Goal: Information Seeking & Learning: Learn about a topic

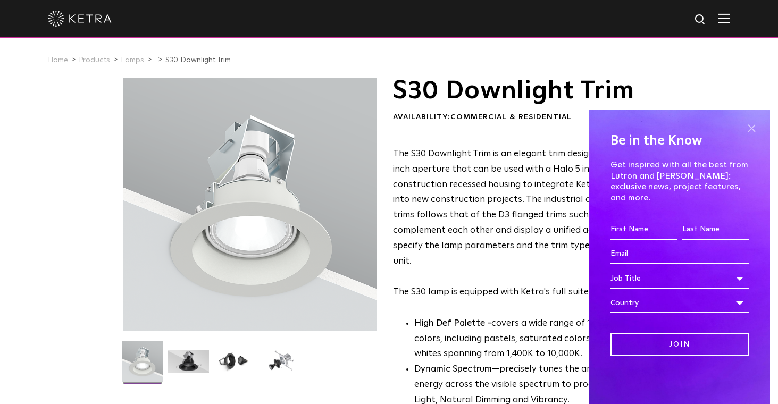
click at [753, 136] on span at bounding box center [751, 128] width 16 height 16
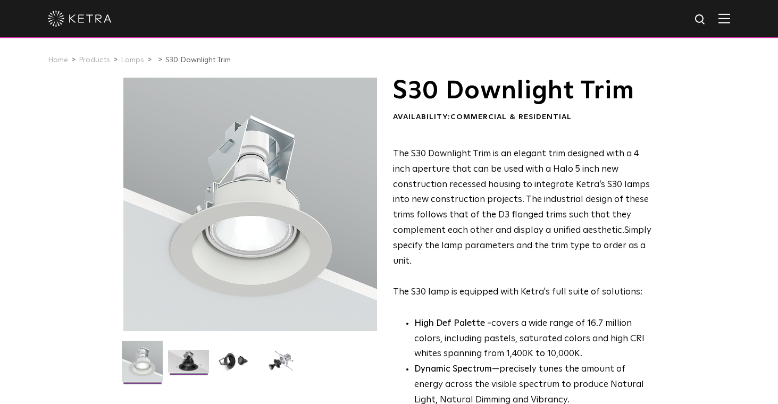
click at [202, 355] on img at bounding box center [188, 365] width 41 height 31
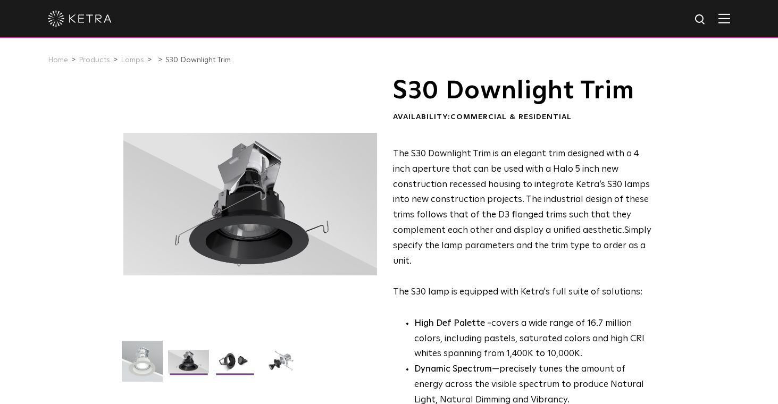
click at [227, 358] on img at bounding box center [234, 365] width 41 height 31
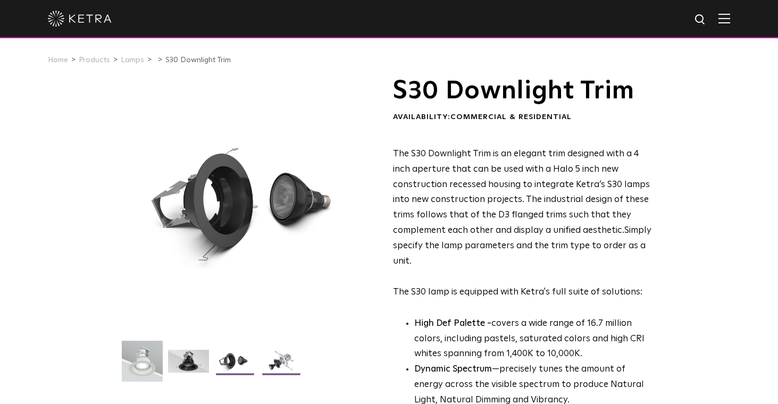
click at [275, 360] on img at bounding box center [280, 365] width 41 height 31
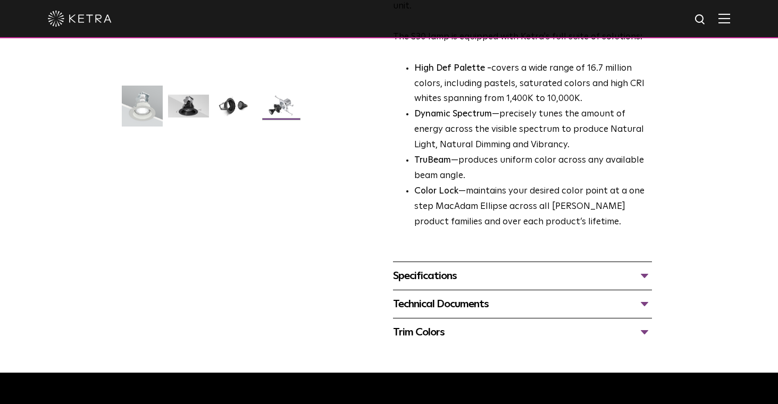
scroll to position [256, 0]
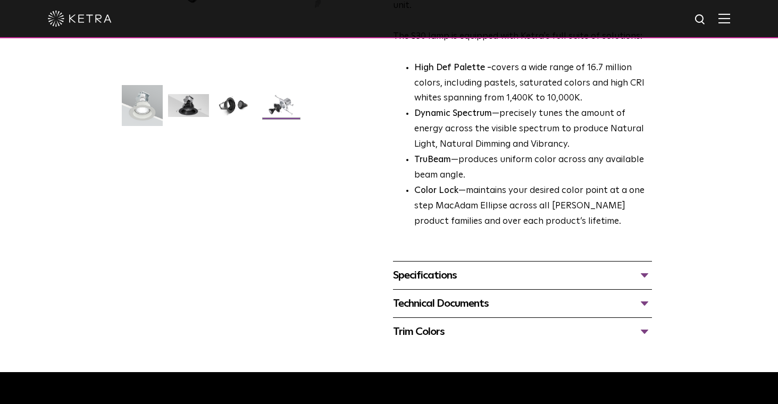
click at [461, 268] on div "Specifications" at bounding box center [522, 275] width 259 height 17
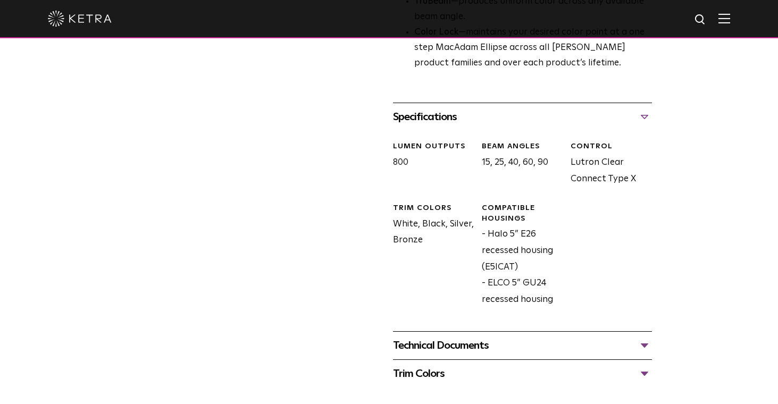
scroll to position [449, 0]
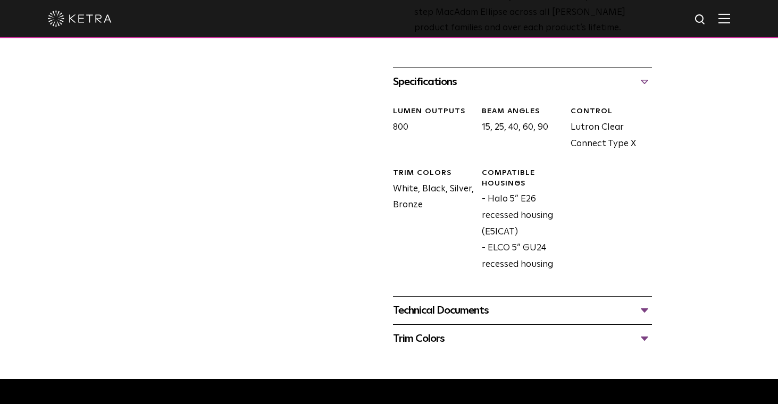
click at [457, 334] on div "Trim Colors" at bounding box center [522, 338] width 259 height 17
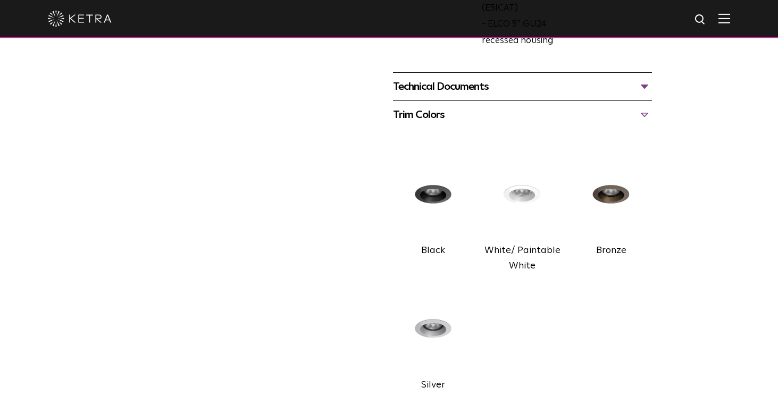
scroll to position [655, 0]
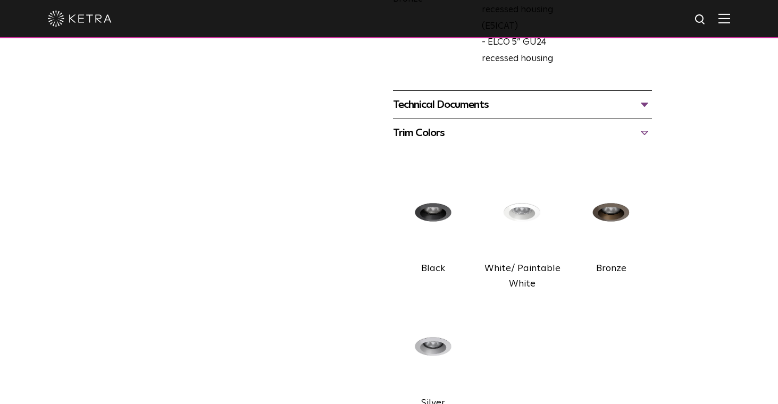
click at [524, 208] on img at bounding box center [522, 213] width 81 height 90
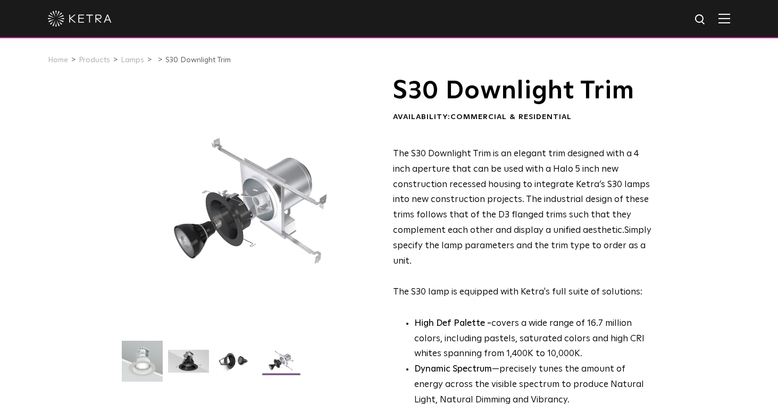
scroll to position [0, 0]
click at [130, 59] on link "Lamps" at bounding box center [132, 59] width 23 height 7
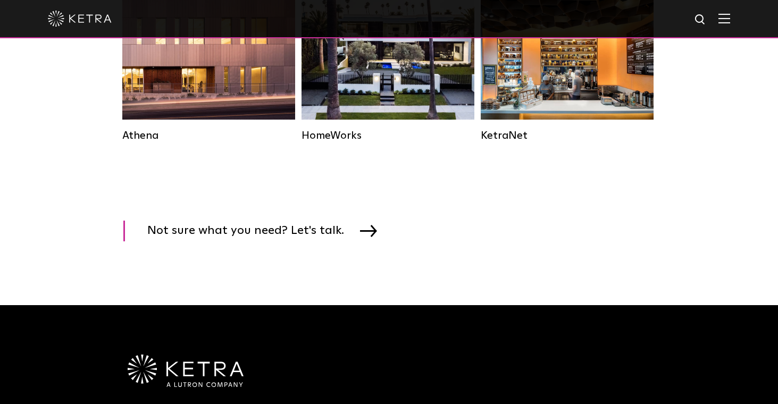
scroll to position [1655, 0]
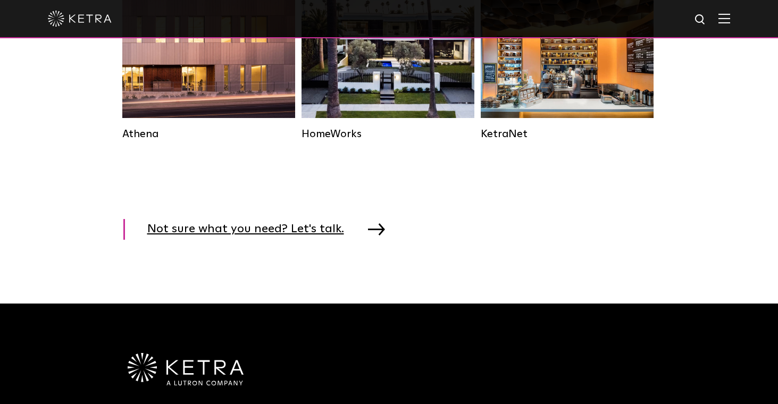
click at [368, 230] on img at bounding box center [376, 229] width 17 height 12
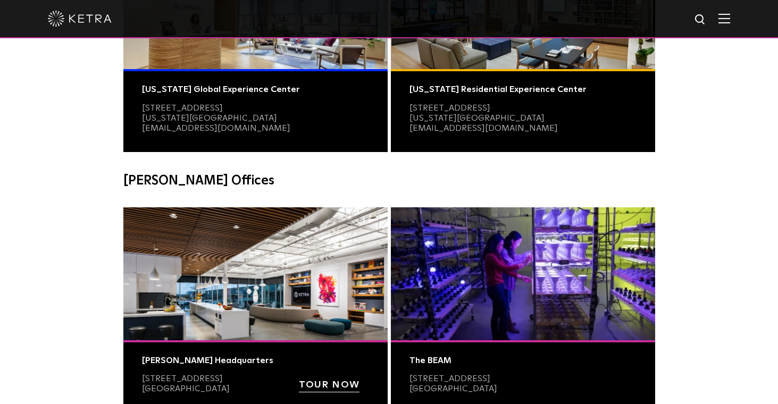
scroll to position [197, 0]
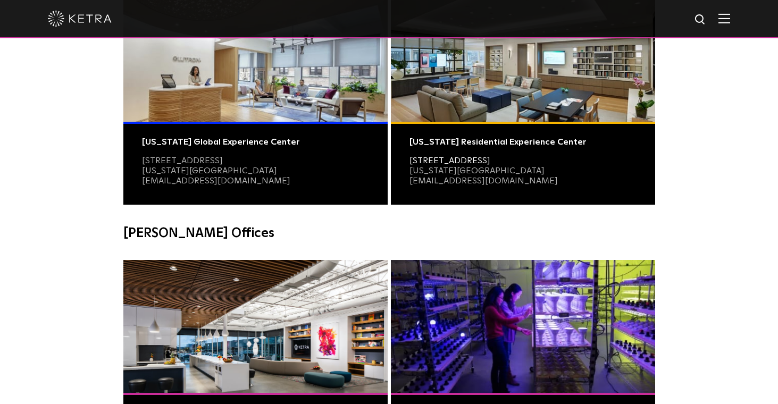
click at [490, 156] on link "979 Third Avenue Suite 319" at bounding box center [449, 160] width 81 height 9
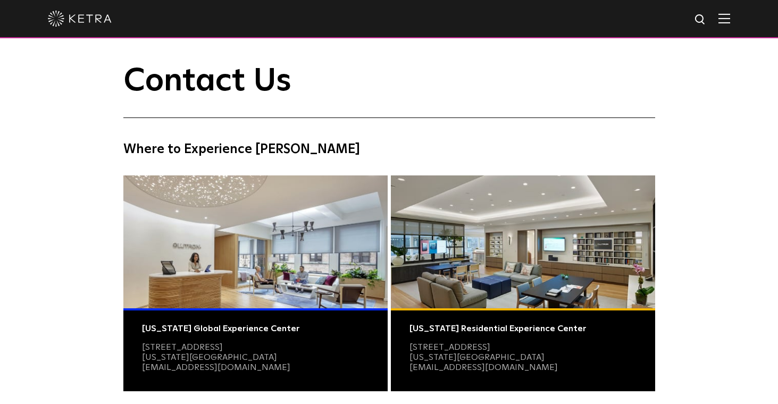
scroll to position [10, 0]
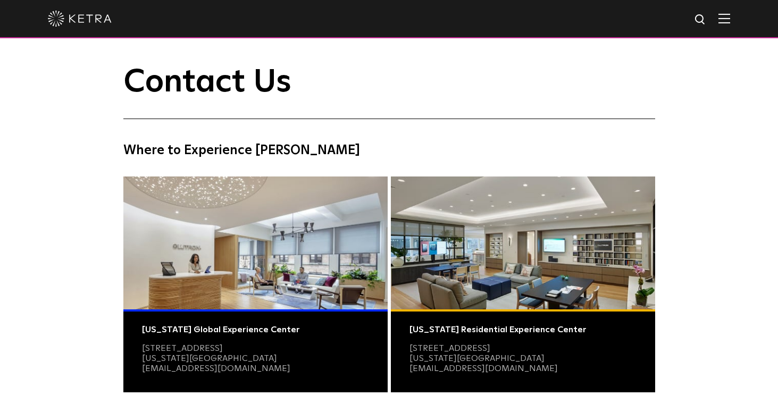
click at [88, 18] on img at bounding box center [80, 19] width 64 height 16
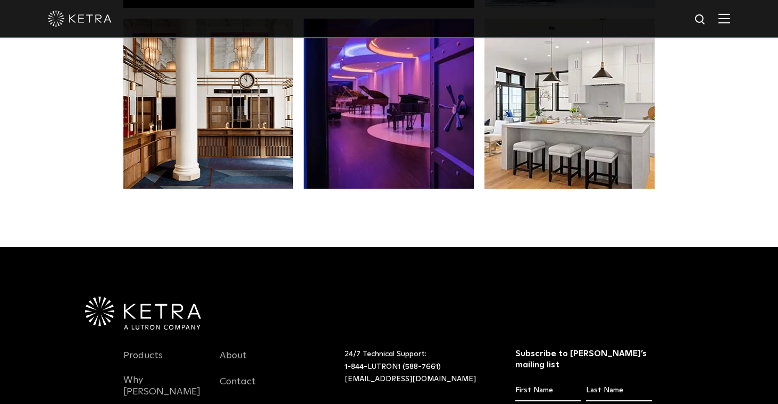
scroll to position [2089, 0]
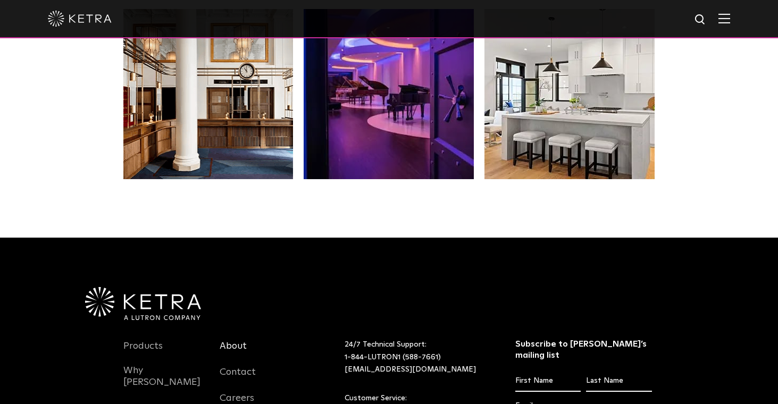
click at [236, 340] on link "About" at bounding box center [233, 352] width 27 height 24
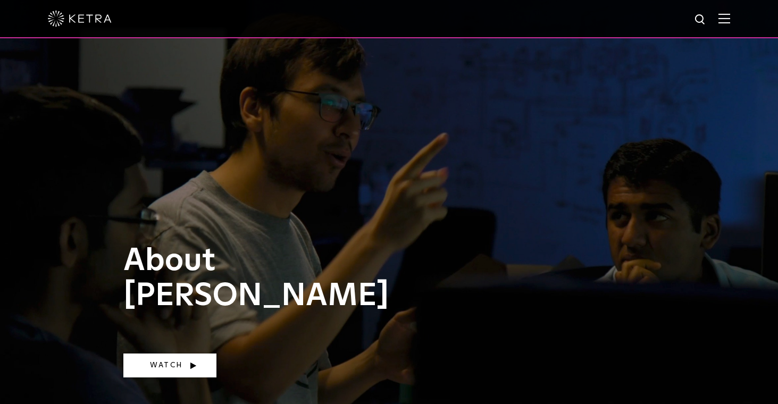
click at [161, 371] on link "Watch" at bounding box center [169, 365] width 93 height 24
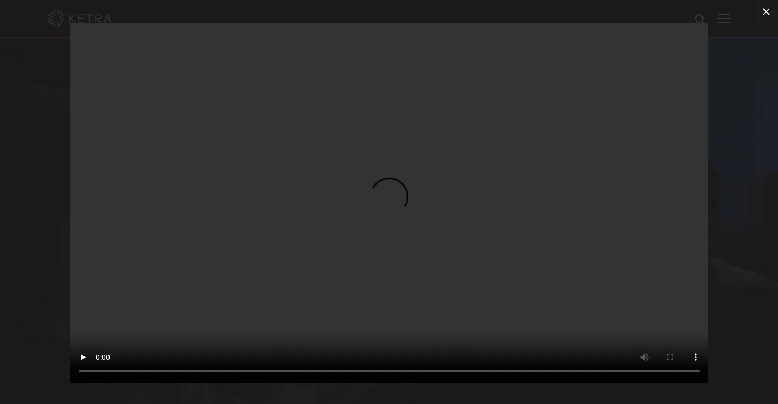
click at [764, 13] on icon at bounding box center [765, 11] width 7 height 7
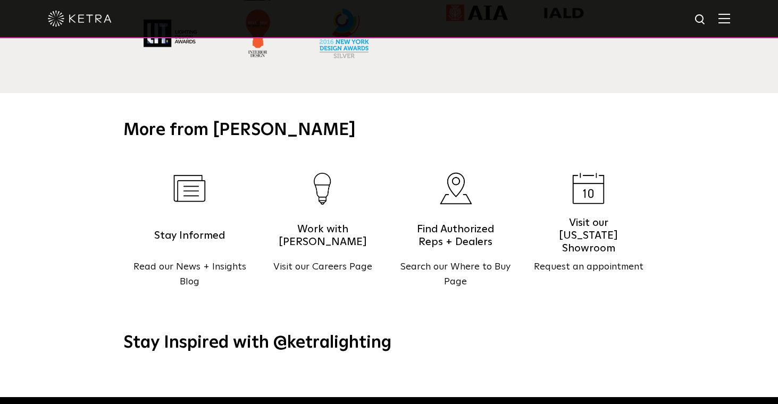
scroll to position [1073, 0]
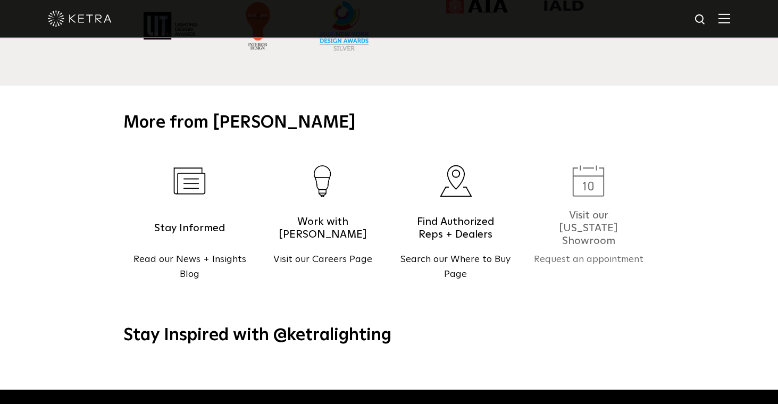
click at [584, 215] on h5 "Visit our New York Showroom" at bounding box center [588, 228] width 90 height 27
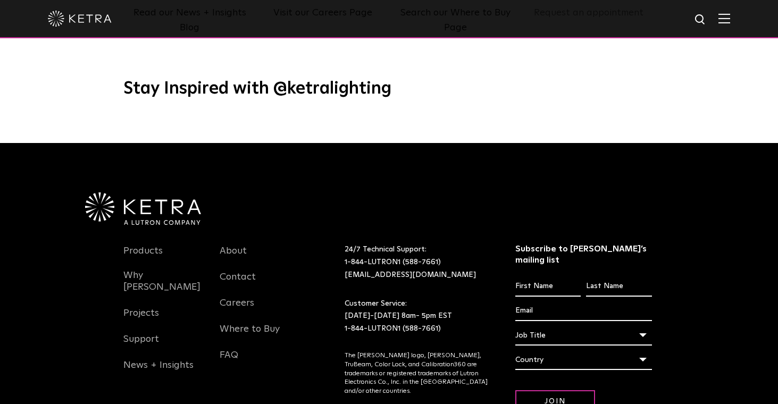
scroll to position [1321, 0]
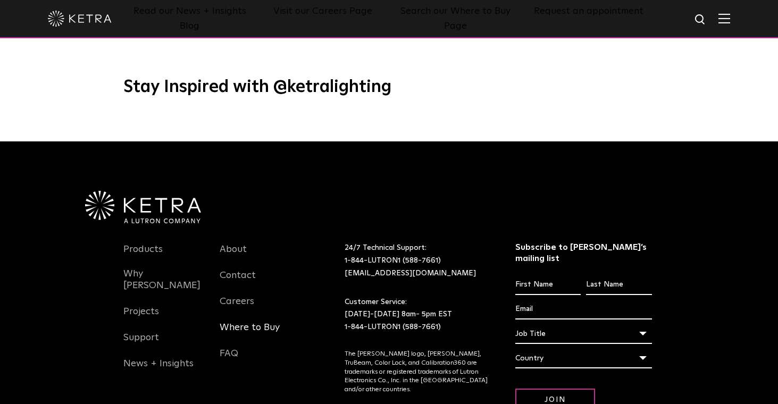
click at [264, 322] on link "Where to Buy" at bounding box center [250, 334] width 60 height 24
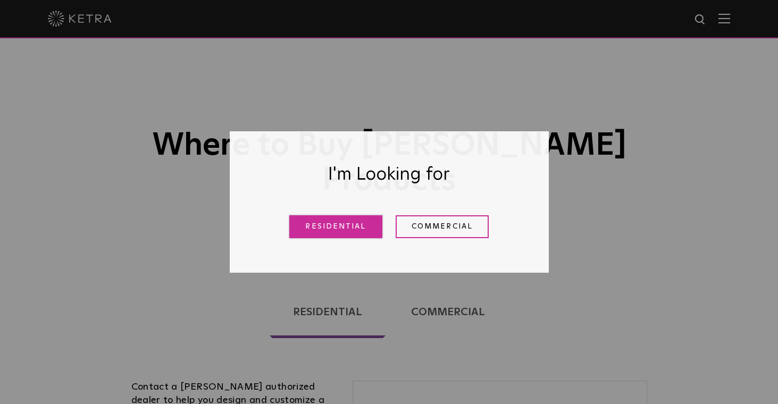
click at [348, 226] on link "Residential" at bounding box center [335, 226] width 93 height 23
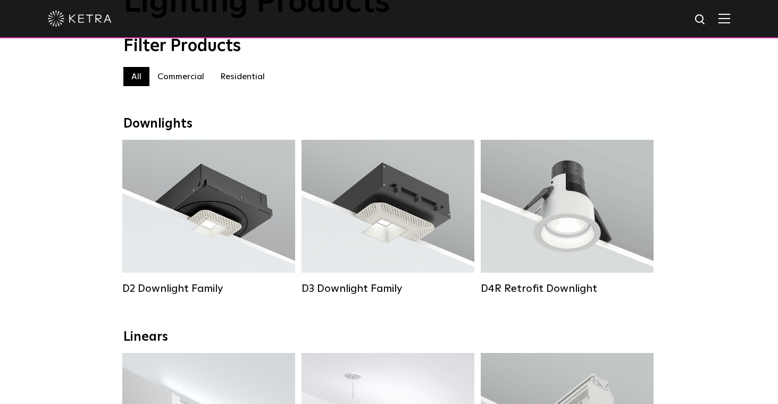
scroll to position [87, 0]
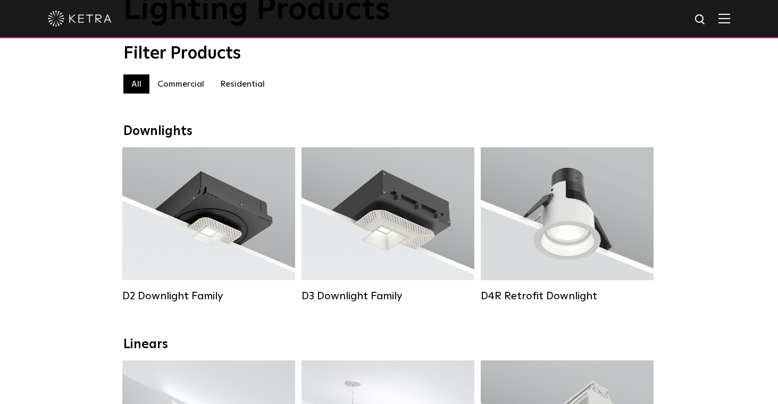
click at [185, 91] on label "Commercial" at bounding box center [180, 83] width 63 height 19
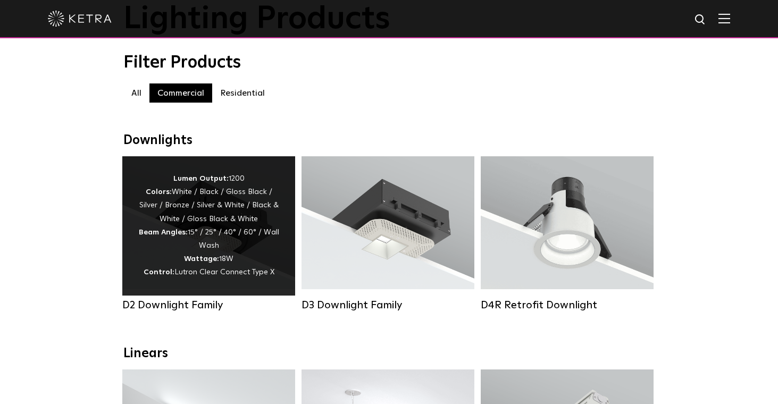
scroll to position [66, 0]
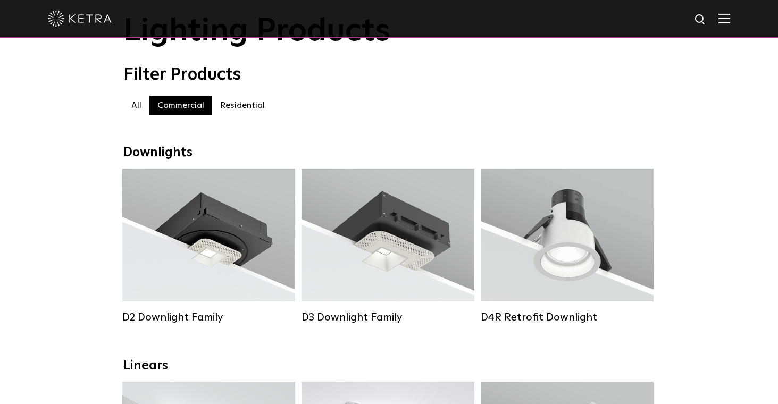
click at [245, 103] on label "Residential" at bounding box center [242, 105] width 61 height 19
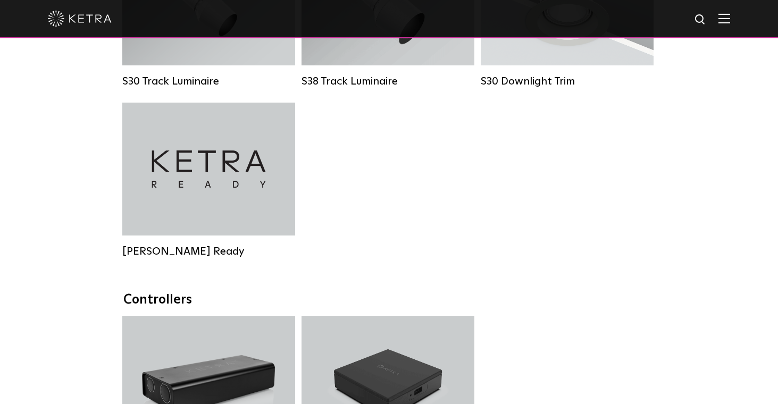
scroll to position [944, 0]
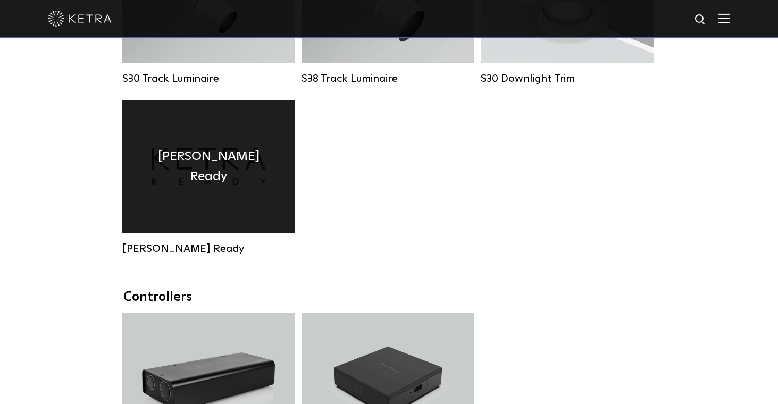
click at [226, 199] on div "Ketra Ready" at bounding box center [208, 166] width 173 height 133
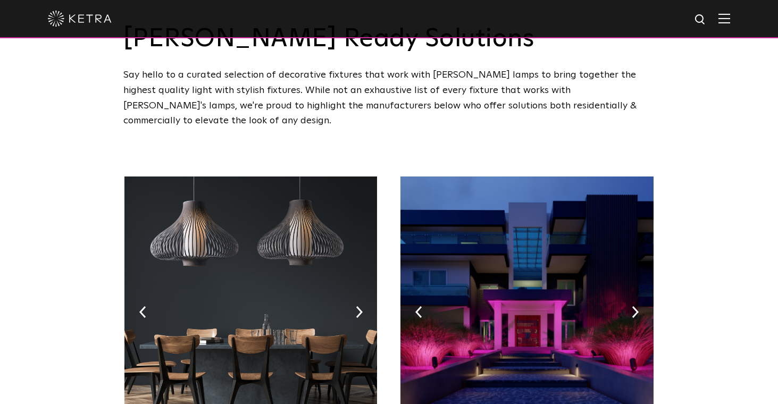
scroll to position [53, 0]
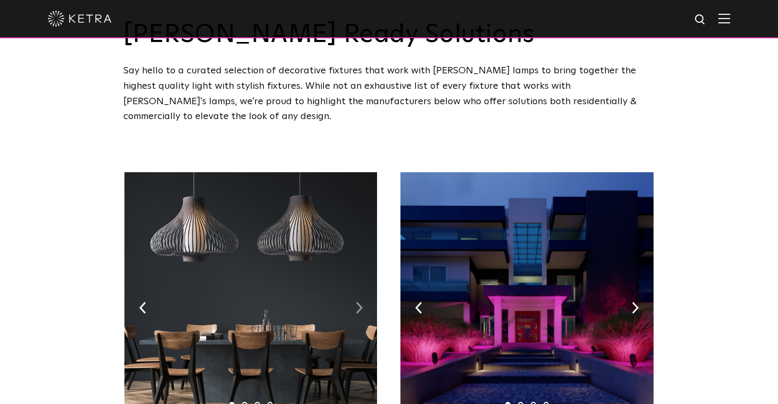
click at [358, 302] on img at bounding box center [359, 308] width 7 height 12
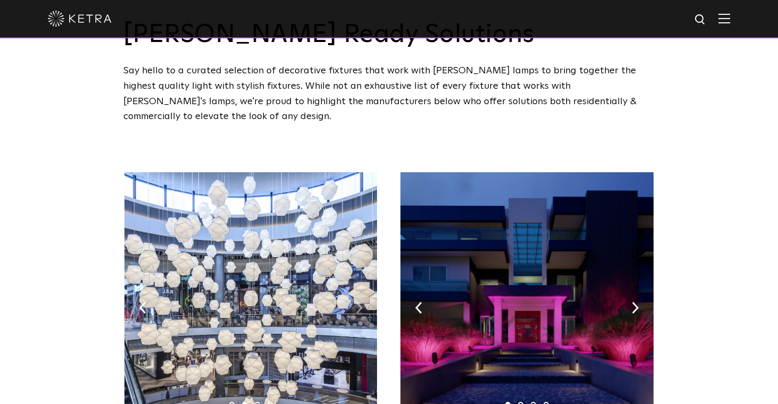
click at [358, 302] on img at bounding box center [359, 308] width 7 height 12
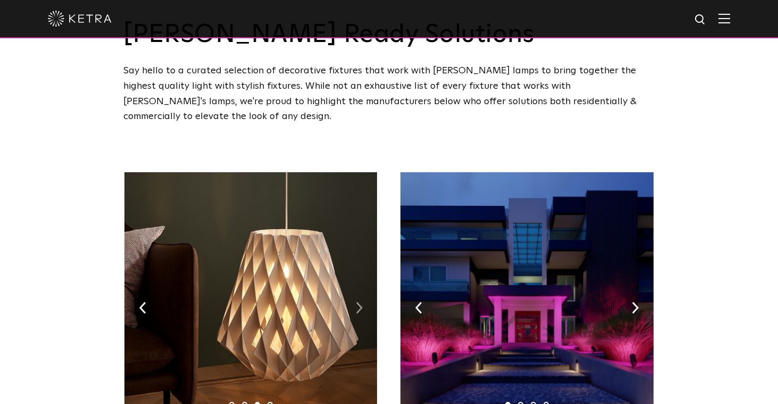
click at [359, 302] on img at bounding box center [359, 308] width 7 height 12
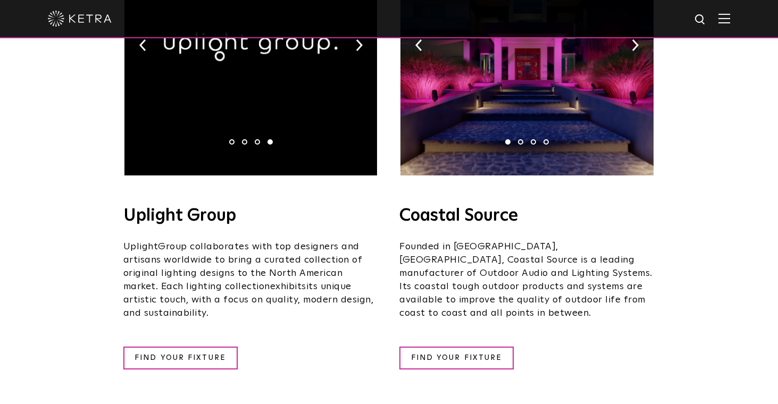
scroll to position [327, 0]
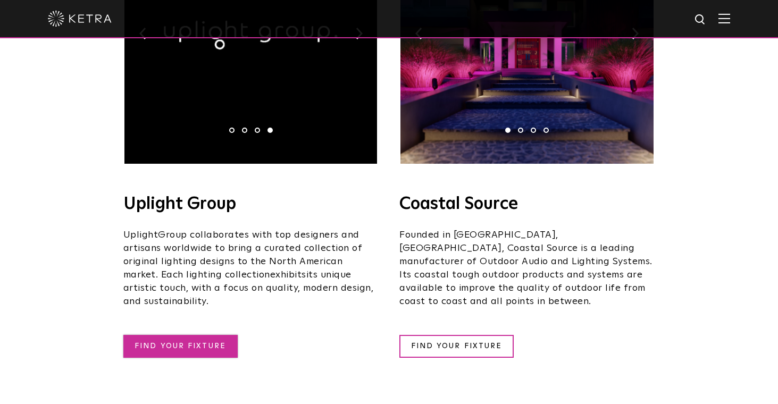
click at [224, 335] on link "FIND YOUR FIXTURE" at bounding box center [180, 346] width 114 height 23
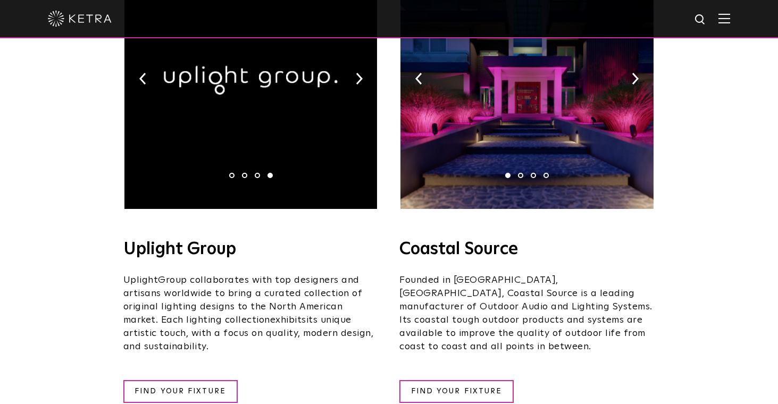
scroll to position [337, 0]
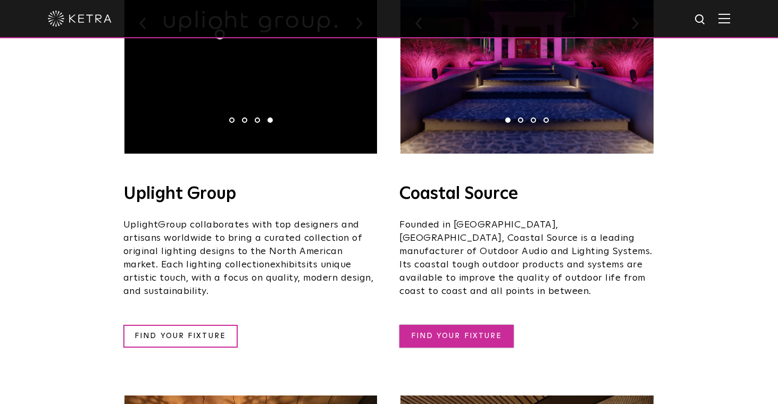
click at [453, 325] on link "FIND YOUR FIXTURE" at bounding box center [456, 336] width 114 height 23
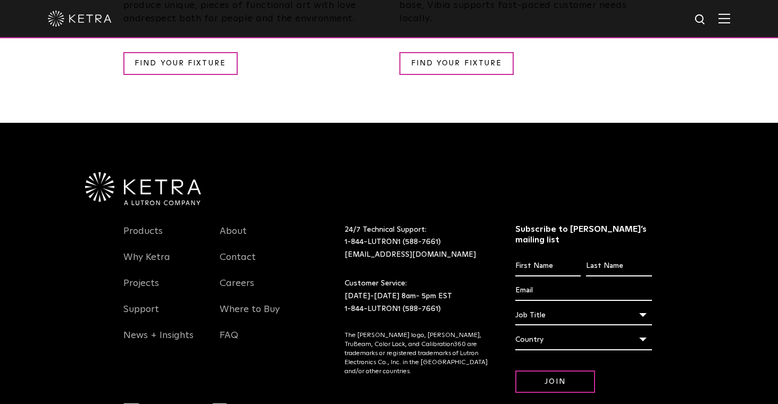
scroll to position [2171, 0]
